Goal: Navigation & Orientation: Find specific page/section

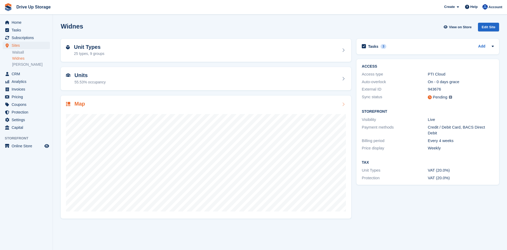
click at [122, 112] on div at bounding box center [206, 161] width 280 height 106
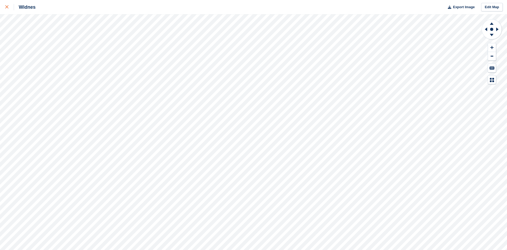
click at [4, 8] on link at bounding box center [7, 7] width 14 height 14
